Goal: Transaction & Acquisition: Purchase product/service

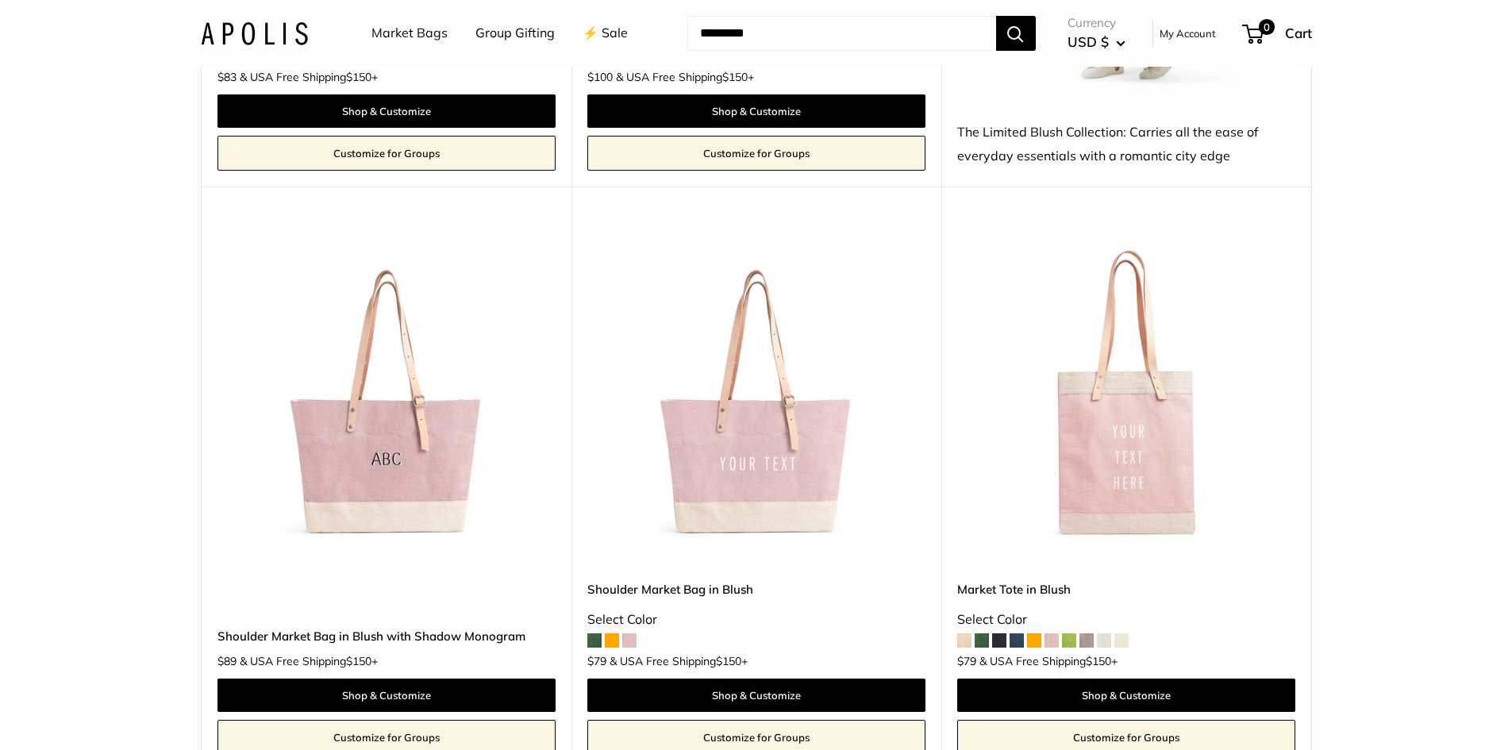
scroll to position [2321, 0]
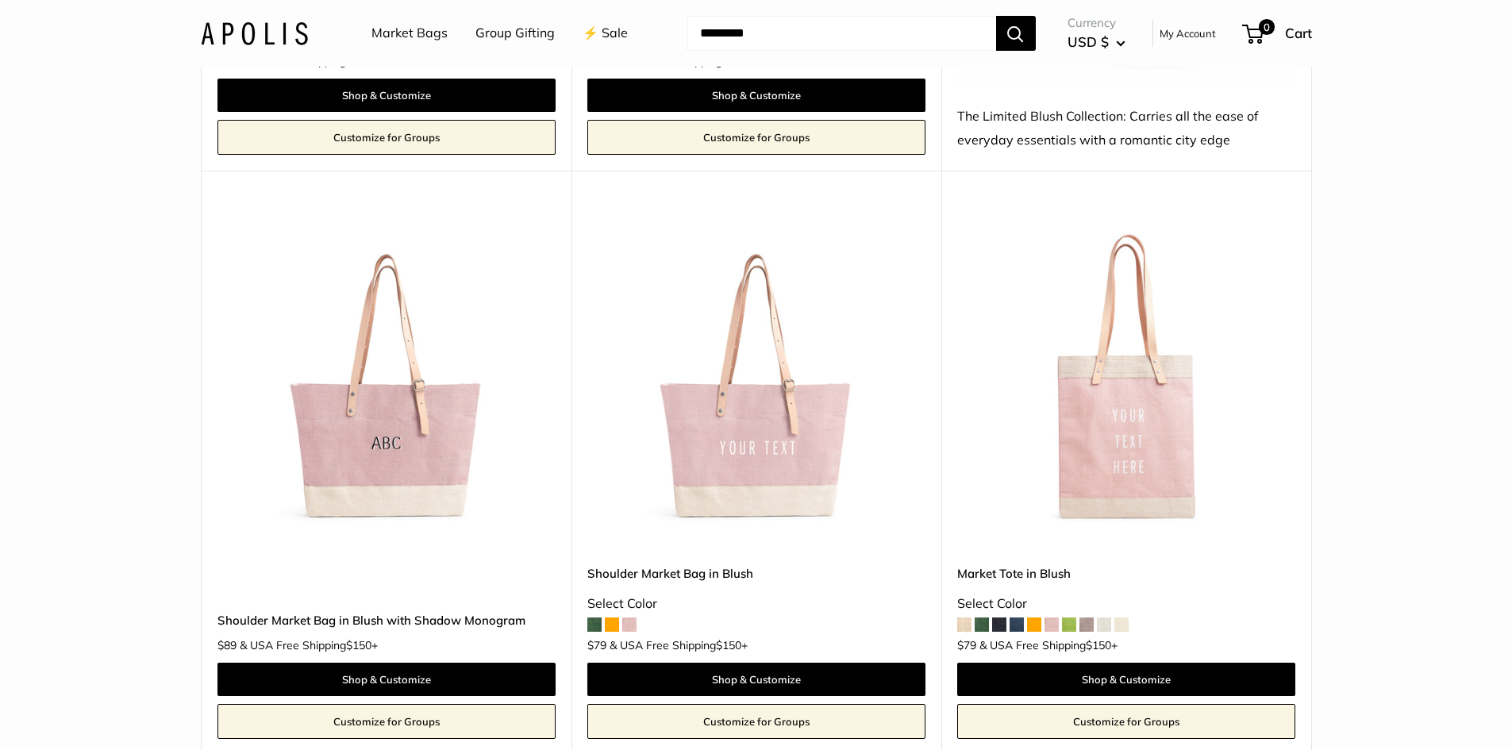
click at [0, 0] on img at bounding box center [0, 0] width 0 height 0
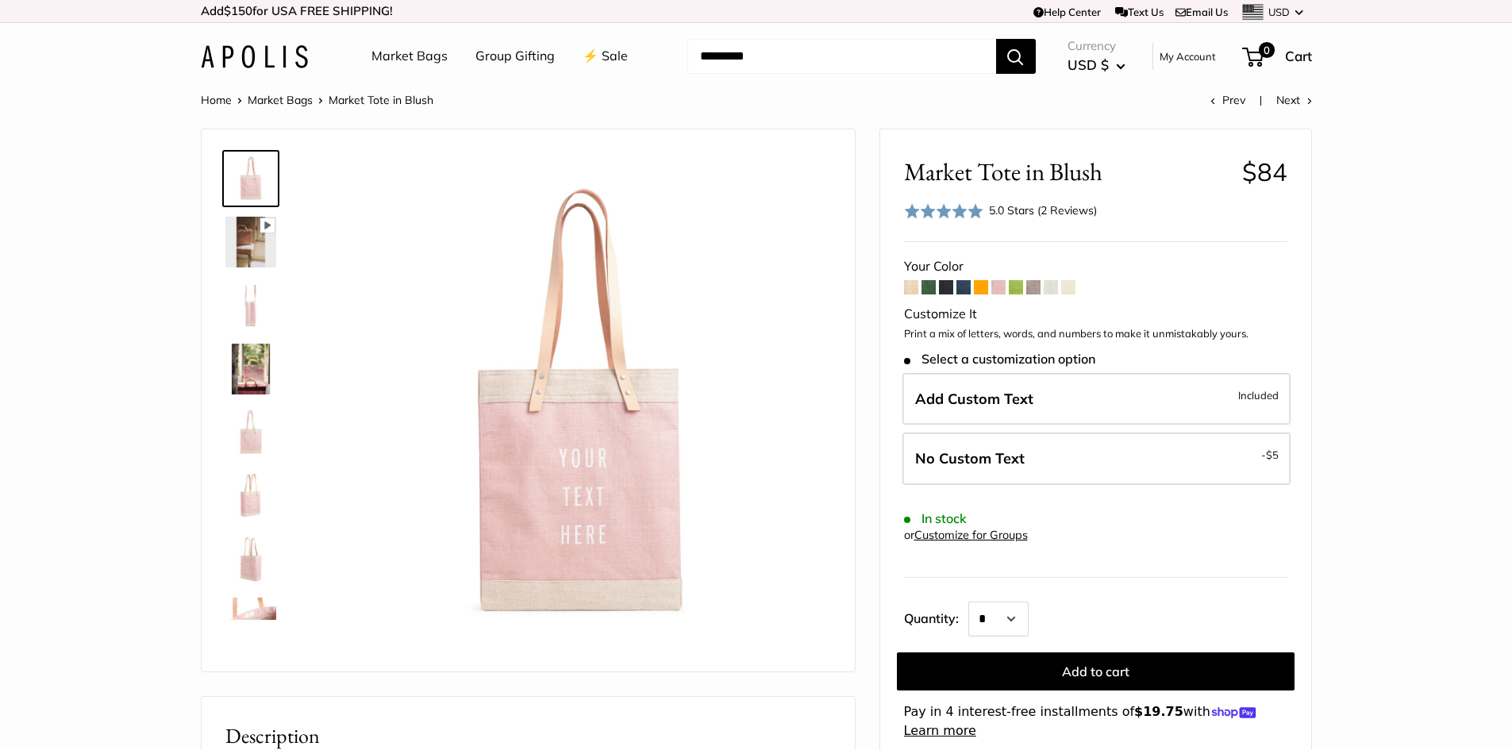
click at [1034, 286] on span at bounding box center [1033, 287] width 14 height 14
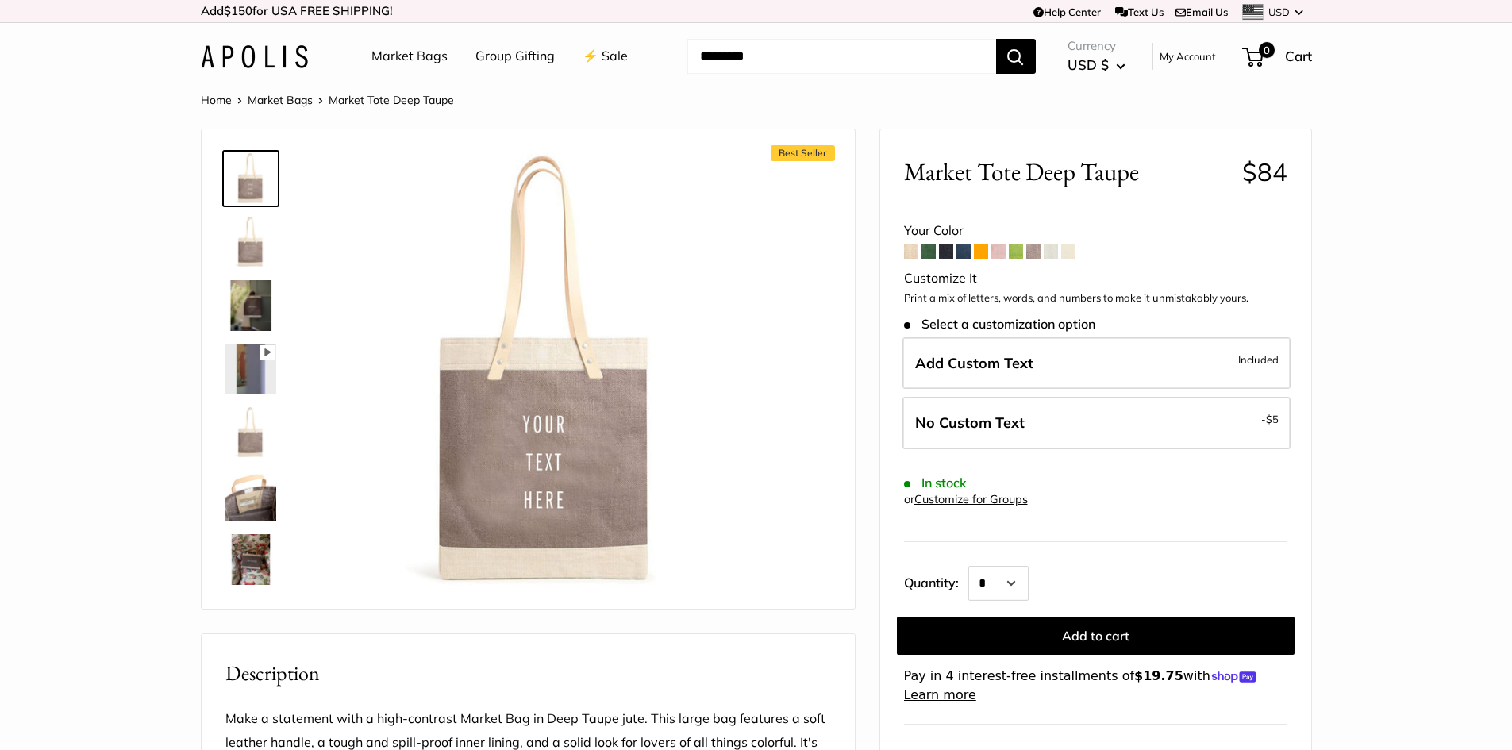
click at [1000, 255] on span at bounding box center [998, 251] width 14 height 14
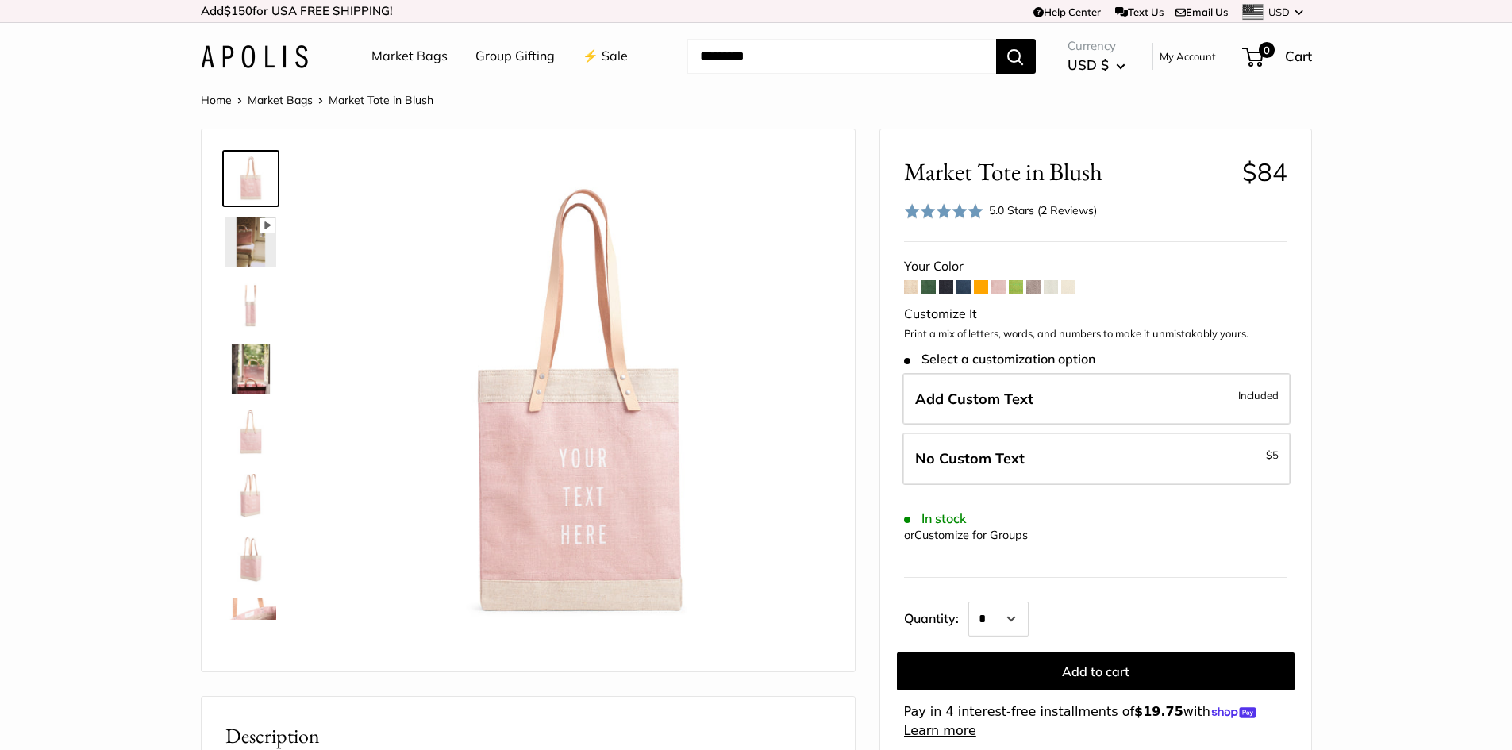
click at [960, 288] on span at bounding box center [964, 287] width 14 height 14
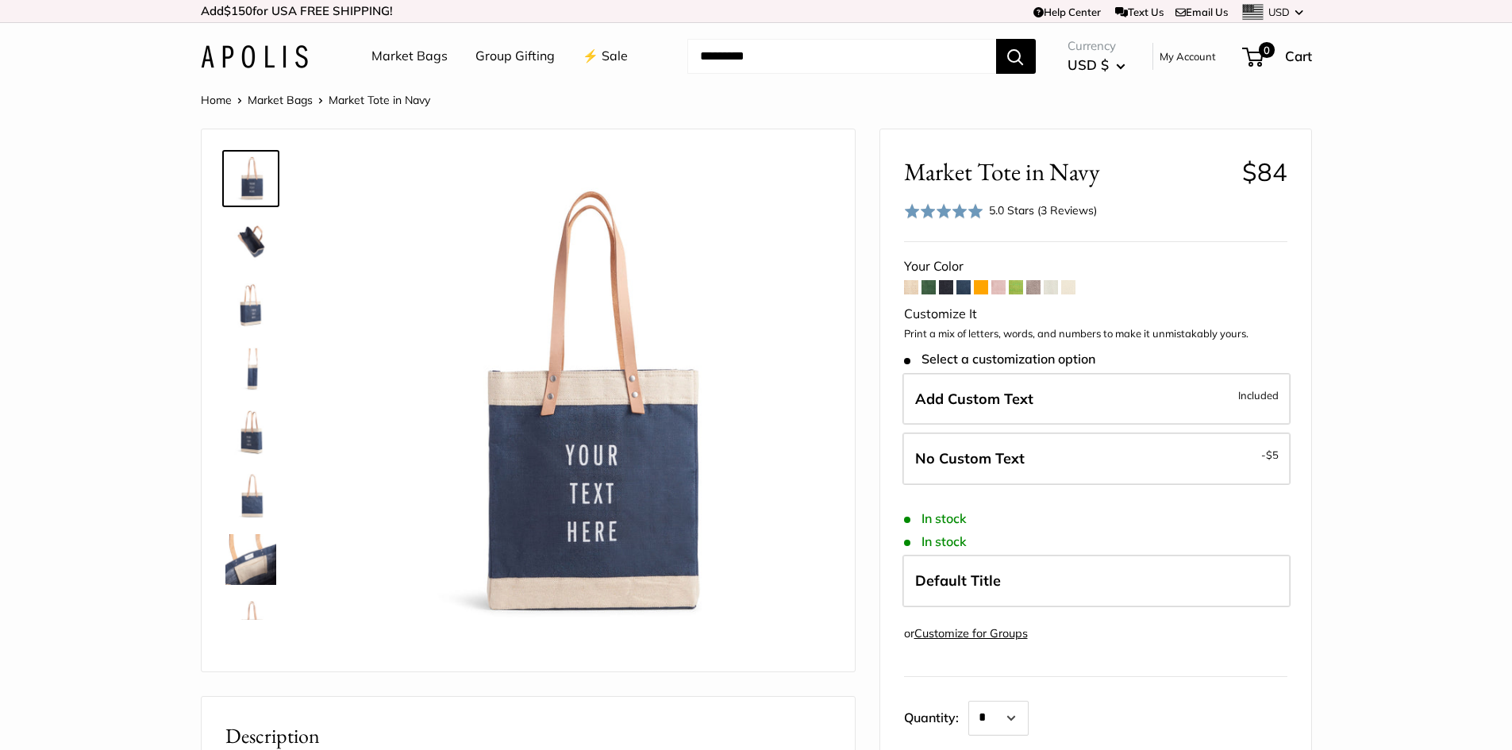
click at [929, 291] on span at bounding box center [929, 287] width 14 height 14
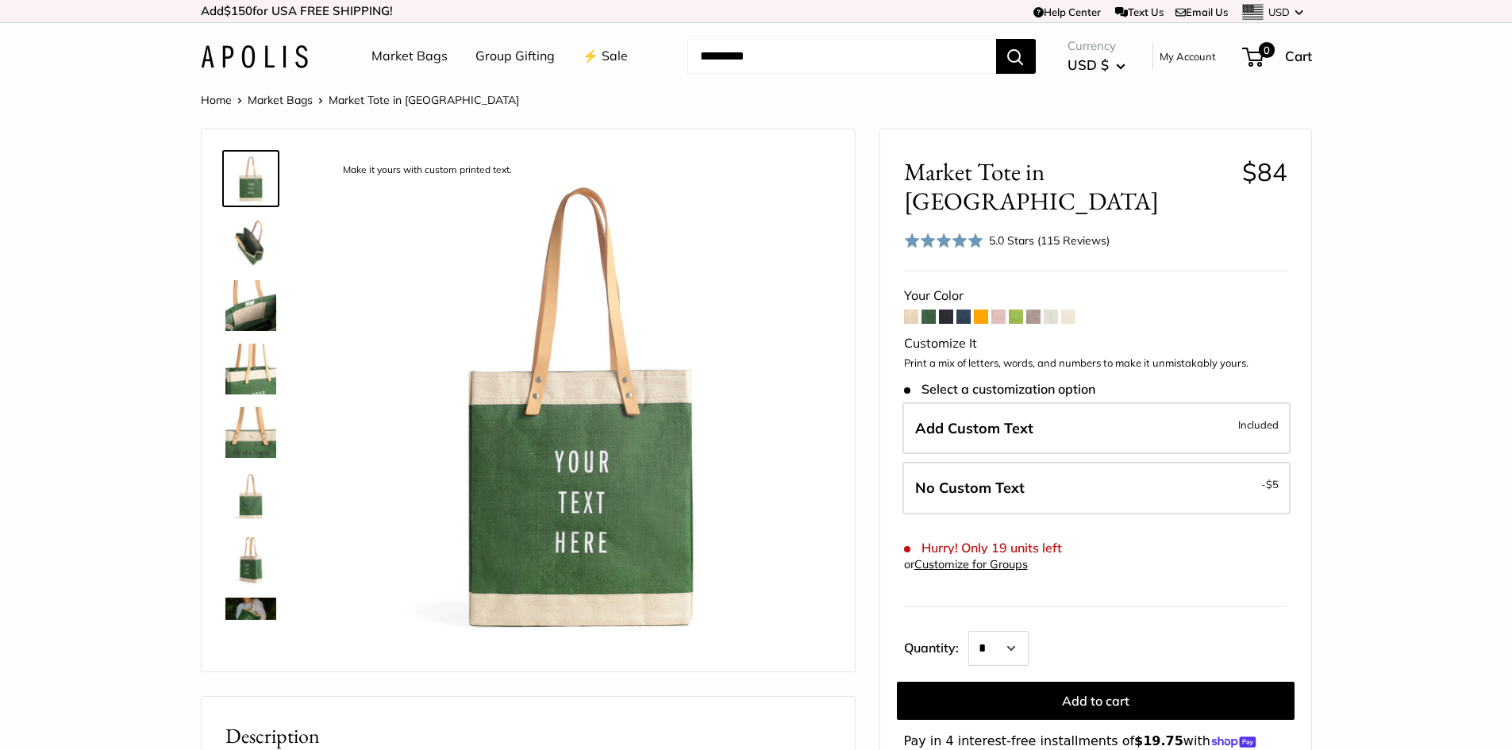
click at [1068, 310] on span at bounding box center [1068, 317] width 14 height 14
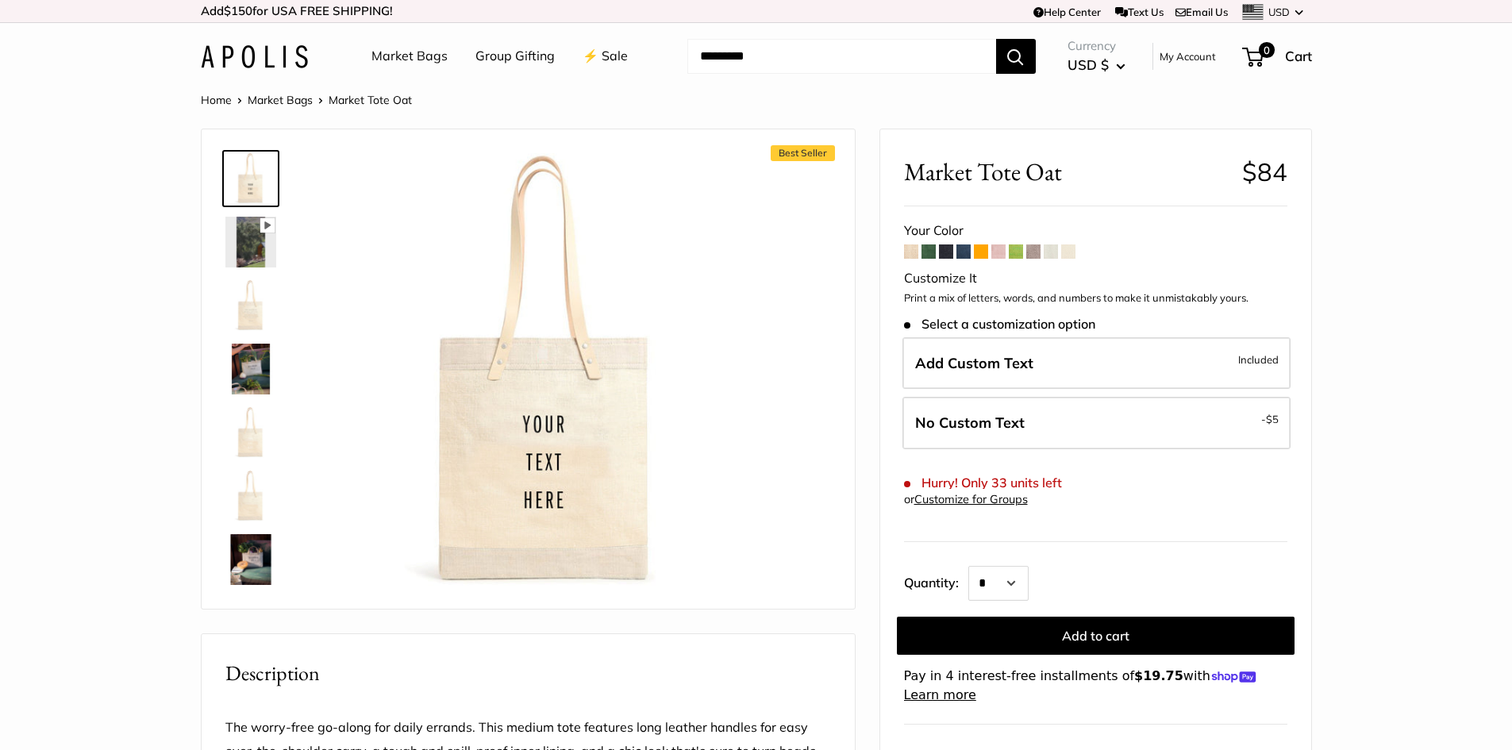
click at [1052, 255] on span at bounding box center [1051, 251] width 14 height 14
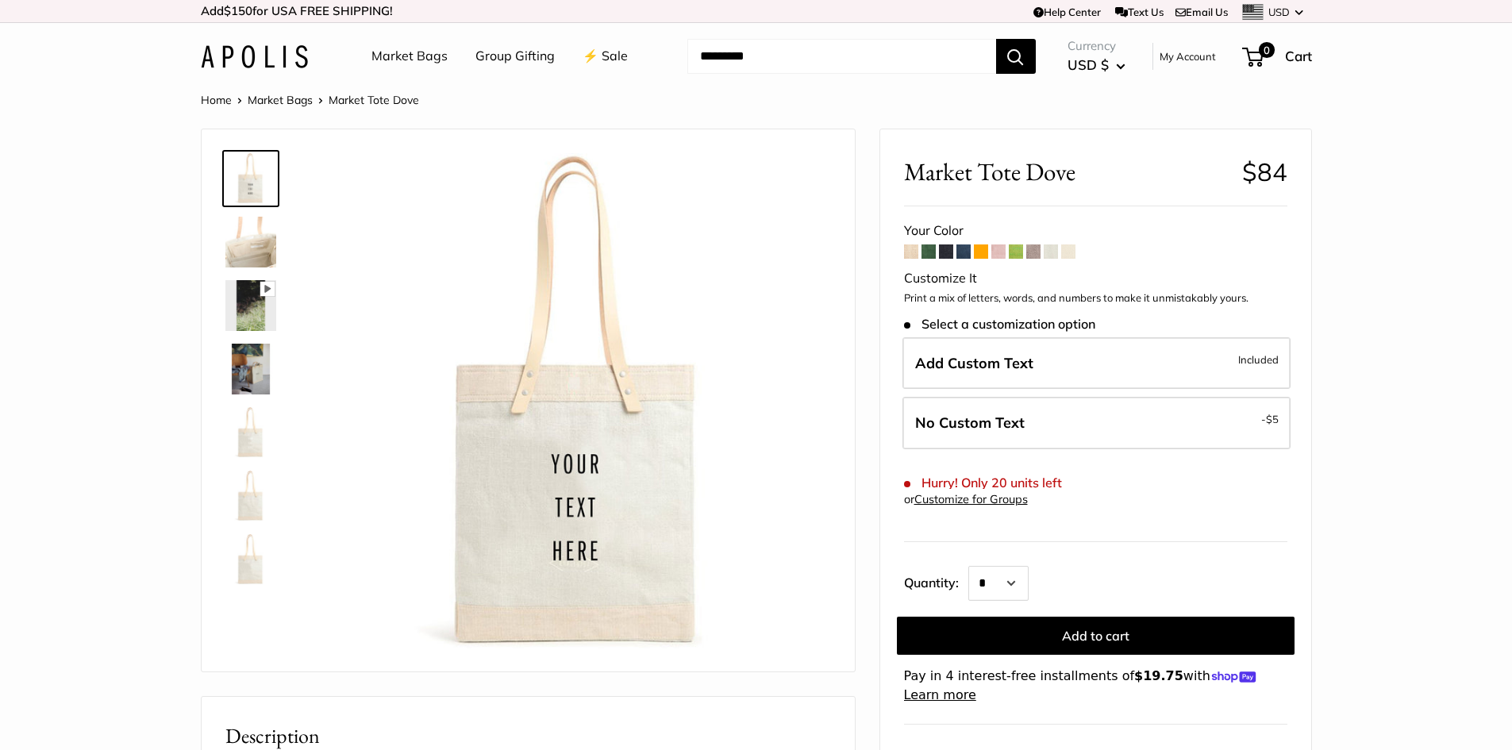
click at [1018, 252] on span at bounding box center [1016, 251] width 14 height 14
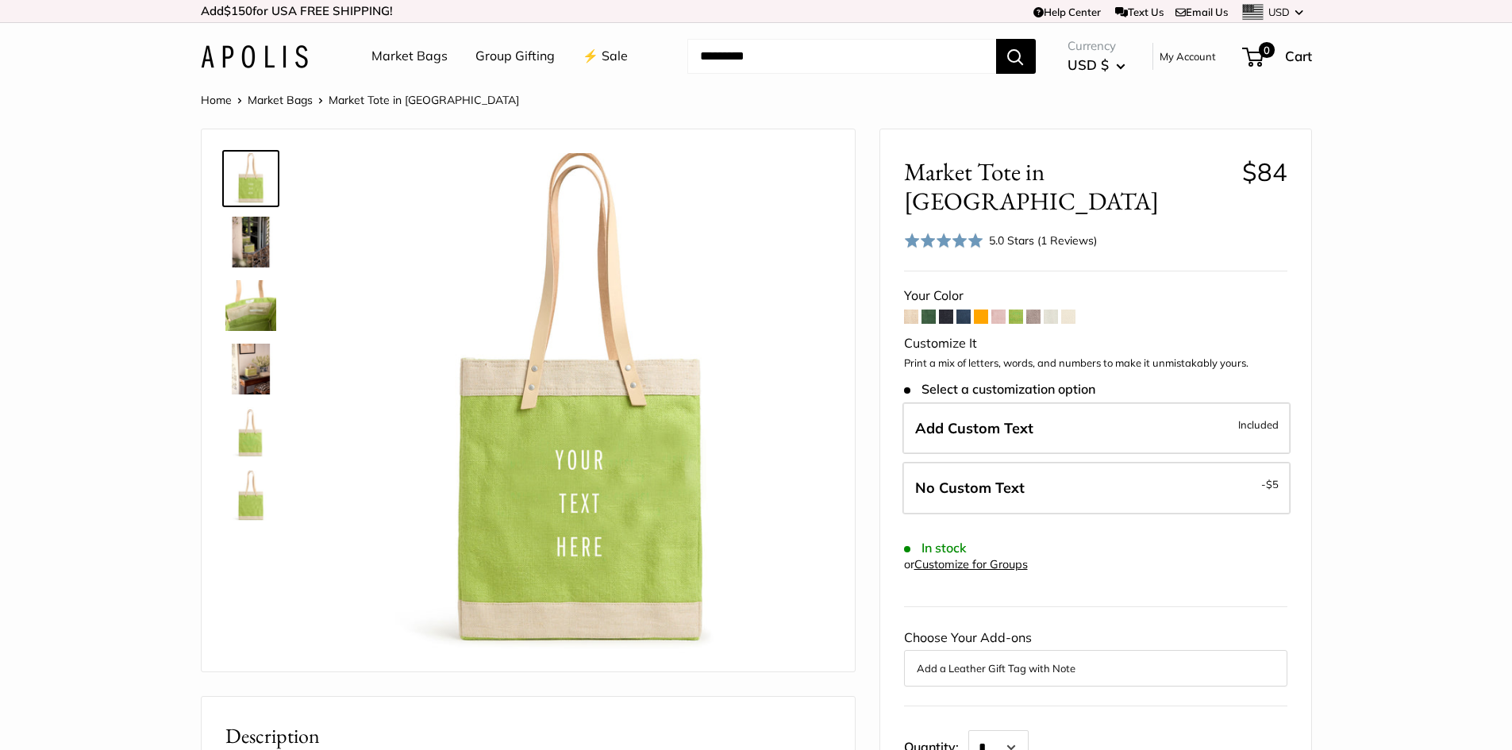
click at [999, 310] on span at bounding box center [998, 317] width 14 height 14
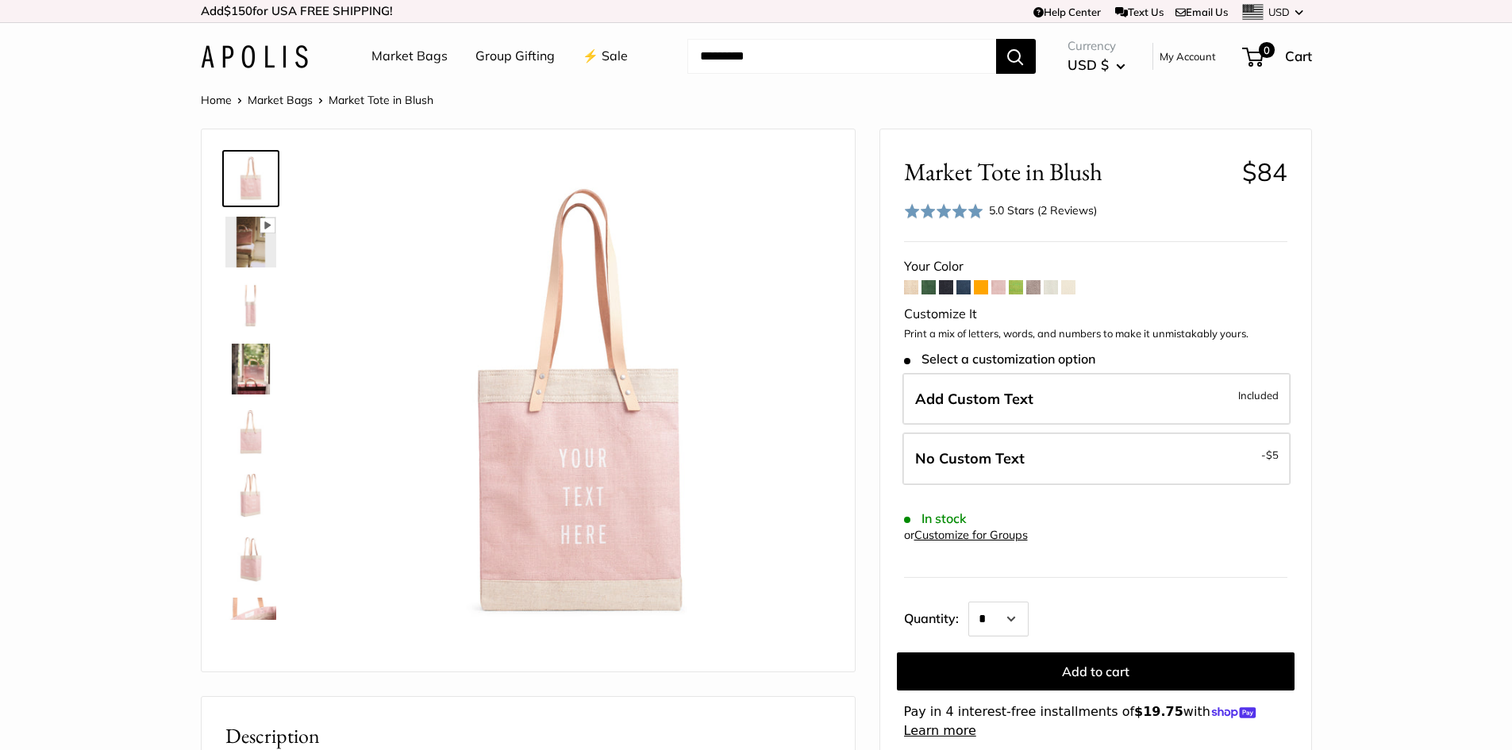
click at [1033, 289] on span at bounding box center [1033, 287] width 14 height 14
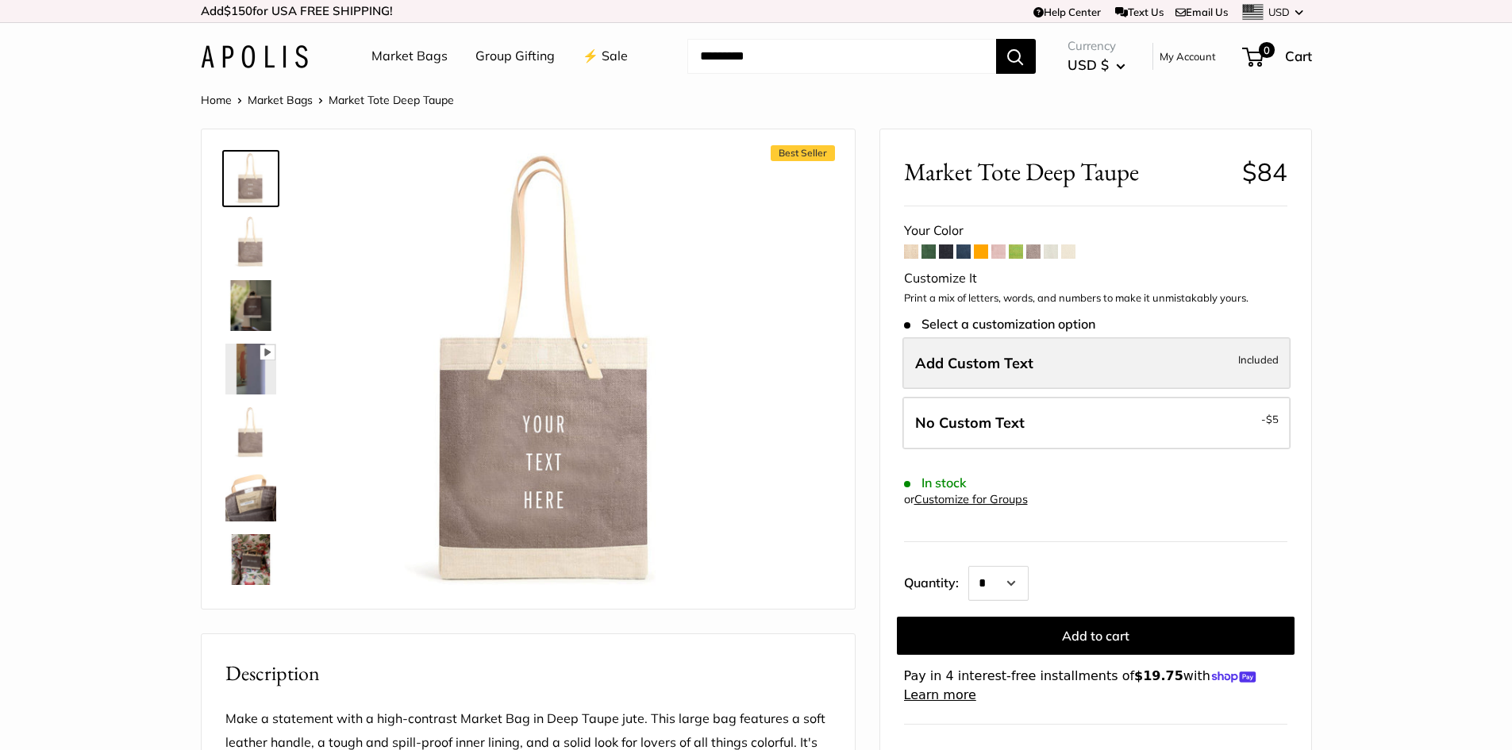
click at [1050, 366] on label "Add Custom Text Included" at bounding box center [1097, 363] width 388 height 52
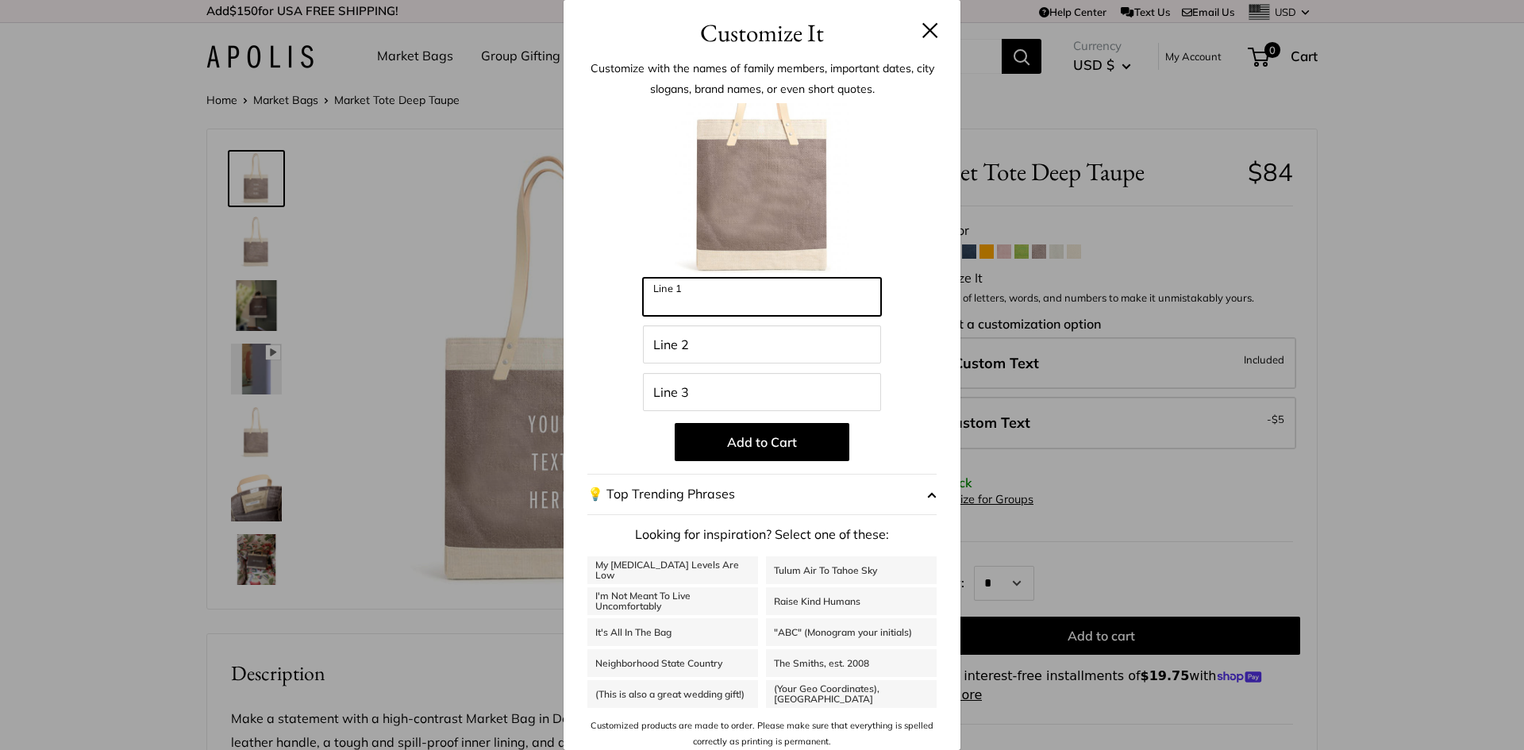
click at [802, 301] on input "Line 1" at bounding box center [762, 297] width 238 height 38
type input "**********"
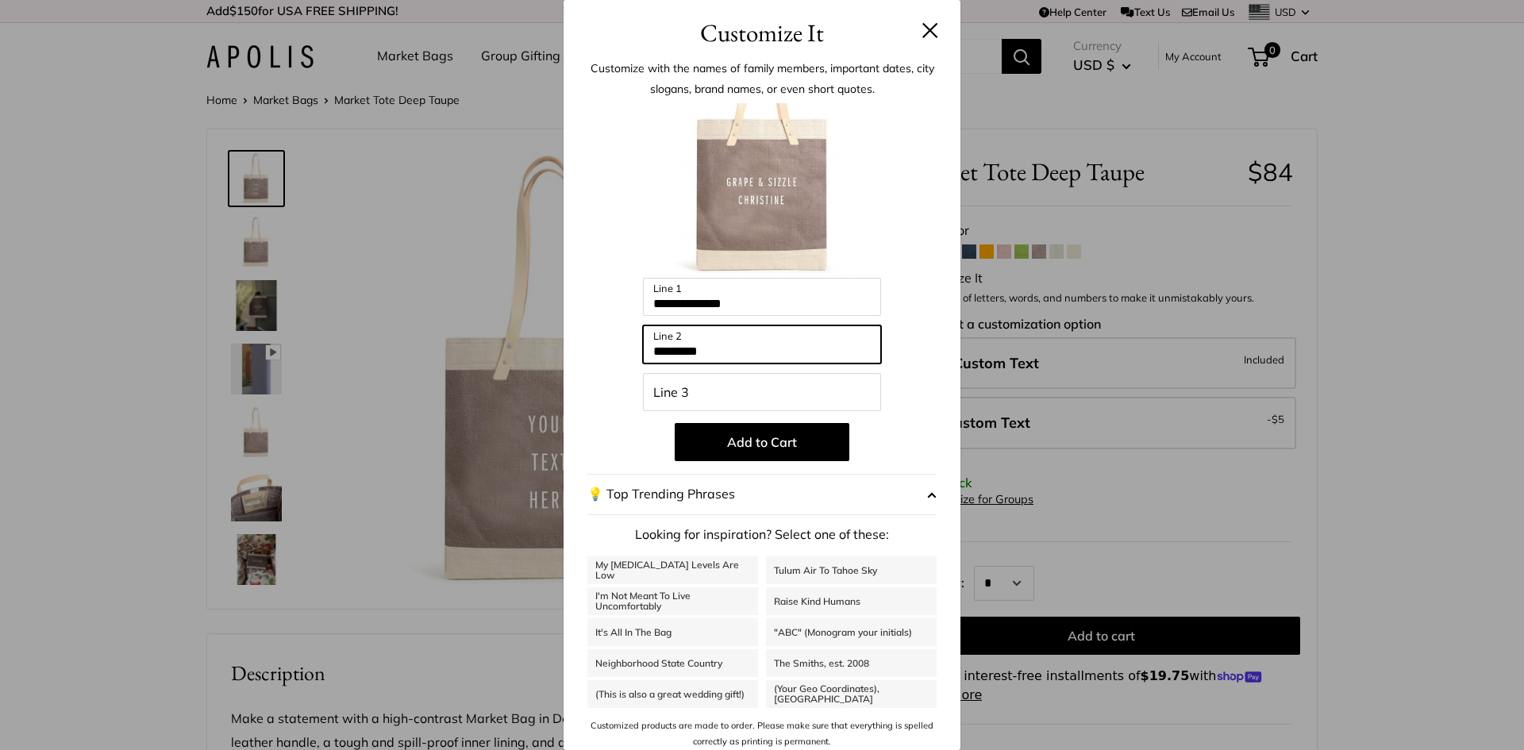
type input "*********"
click at [1430, 539] on div "**********" at bounding box center [762, 375] width 1524 height 750
